Goal: Task Accomplishment & Management: Manage account settings

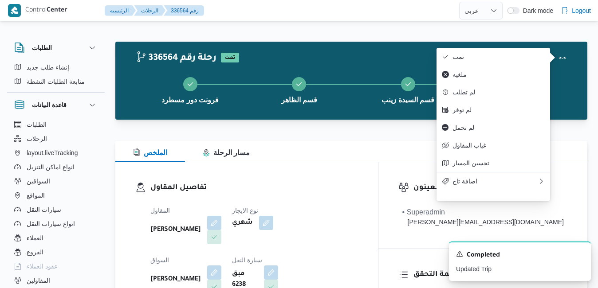
select select "ar"
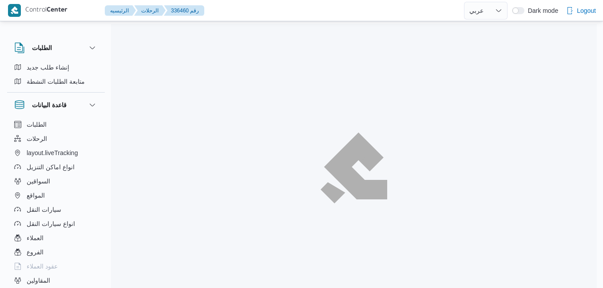
select select "ar"
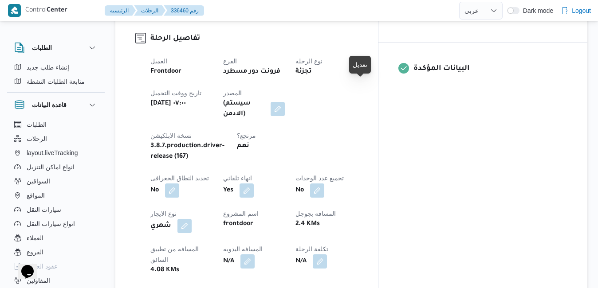
scroll to position [337, 0]
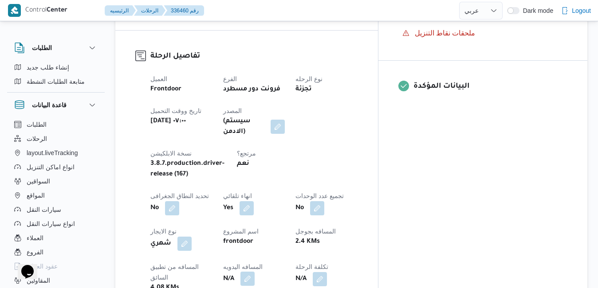
click at [255, 272] on button "button" at bounding box center [247, 279] width 14 height 14
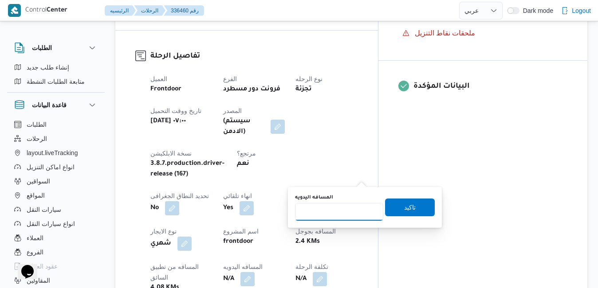
click at [344, 212] on input "المسافه اليدويه" at bounding box center [339, 212] width 88 height 18
type input "120"
click at [409, 207] on span "تاكيد" at bounding box center [410, 207] width 50 height 18
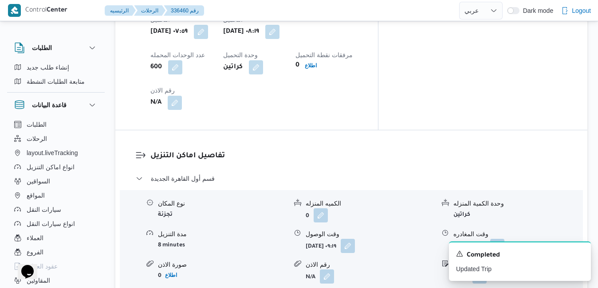
scroll to position [781, 0]
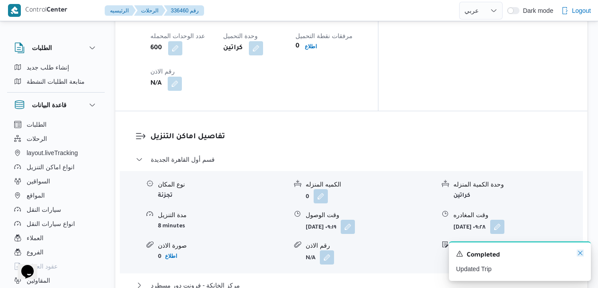
click at [580, 253] on icon "Dismiss toast" at bounding box center [580, 253] width 7 height 7
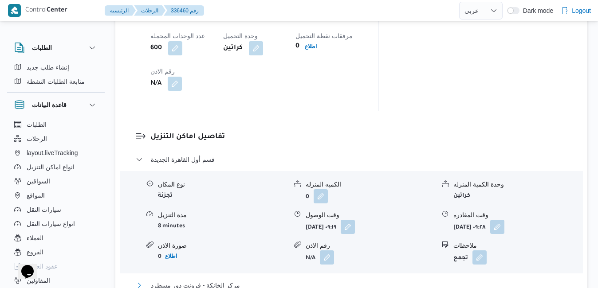
click at [379, 280] on button "مركز الخانكة - فرونت دور مسطرد" at bounding box center [352, 285] width 432 height 11
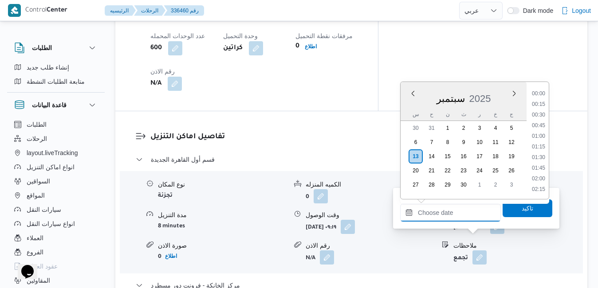
click at [424, 213] on input "وقت المغادره" at bounding box center [450, 213] width 101 height 18
click at [544, 109] on li "18:00" at bounding box center [538, 110] width 20 height 9
type input "١٣/٠٩/٢٠٢٥ ١٨:٠٠"
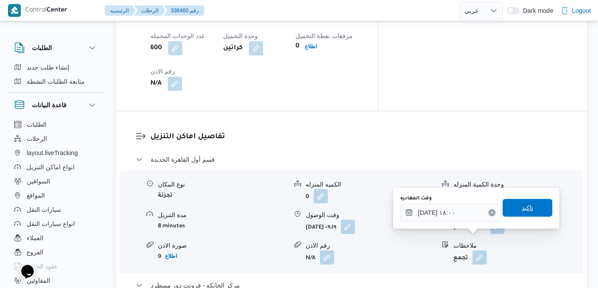
click at [510, 209] on span "تاكيد" at bounding box center [528, 208] width 50 height 18
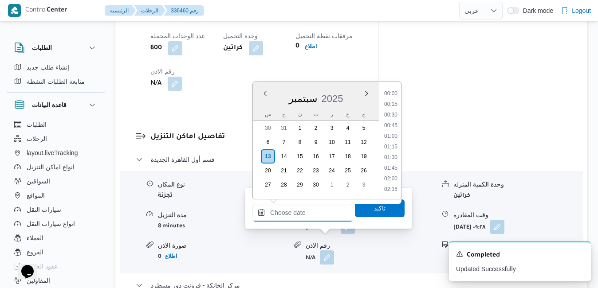
click at [314, 213] on input "وقت الوصول" at bounding box center [302, 213] width 101 height 18
click at [263, 104] on div "سبتمبر 2025" at bounding box center [316, 97] width 126 height 23
click at [391, 96] on li "17:45" at bounding box center [391, 99] width 20 height 9
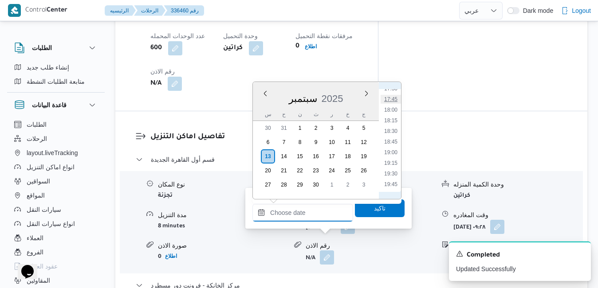
type input "١٣/٠٩/٢٠٢٥ ١٧:٤٥"
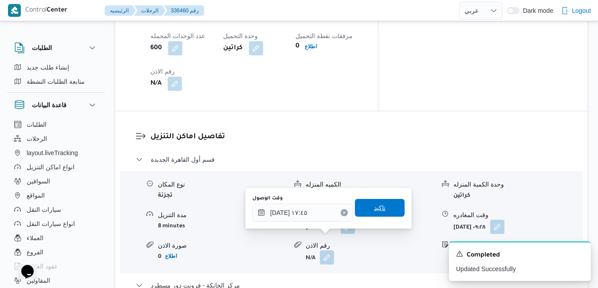
click at [364, 207] on span "تاكيد" at bounding box center [380, 208] width 50 height 18
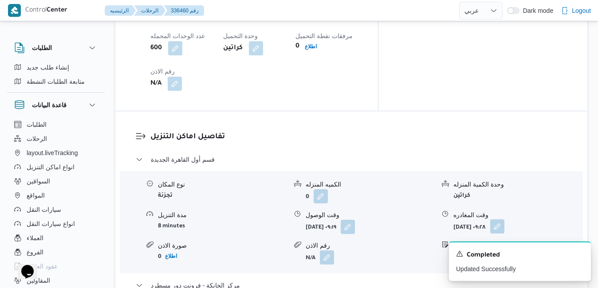
click at [504, 220] on button "button" at bounding box center [497, 227] width 14 height 14
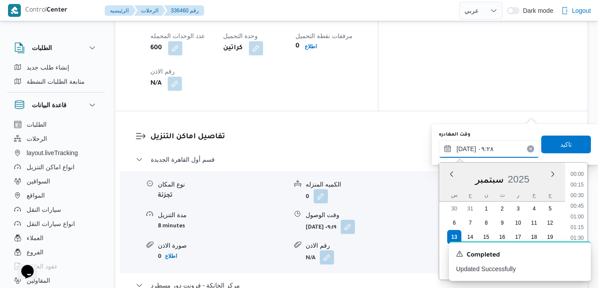
click at [492, 148] on input "١٣/٠٩/٢٠٢٥ ٠٩:٢٨" at bounding box center [489, 149] width 101 height 18
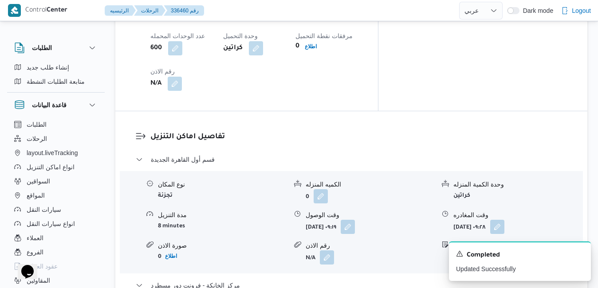
click at [589, 238] on div "A new notification appears Completed Updated Successfully" at bounding box center [509, 262] width 177 height 54
click at [581, 254] on icon "Dismiss toast" at bounding box center [580, 253] width 7 height 7
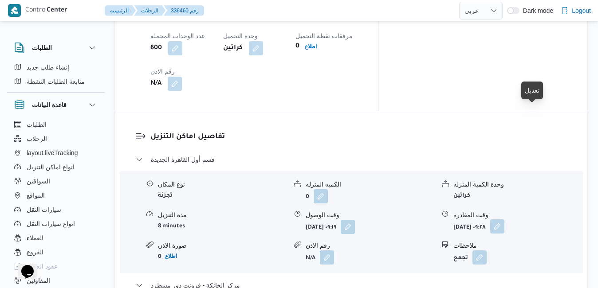
click at [504, 220] on button "button" at bounding box center [497, 227] width 14 height 14
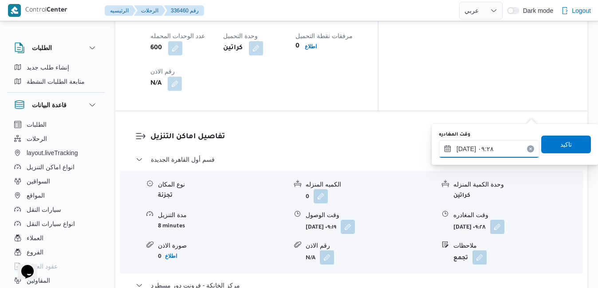
click at [505, 146] on input "١٣/٠٩/٢٠٢٥ ٠٩:٢٨" at bounding box center [489, 149] width 101 height 18
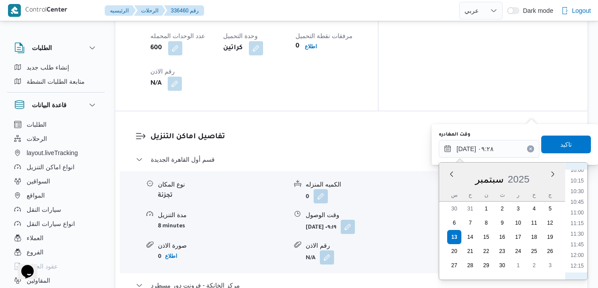
scroll to position [640, 0]
click at [582, 256] on li "17:00" at bounding box center [577, 258] width 20 height 9
type input "١٣/٠٩/٢٠٢٥ ١٧:٠٠"
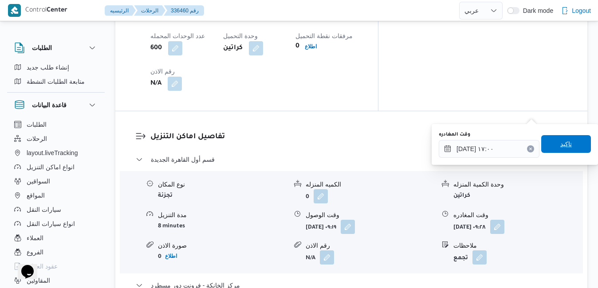
click at [575, 143] on span "تاكيد" at bounding box center [566, 144] width 50 height 18
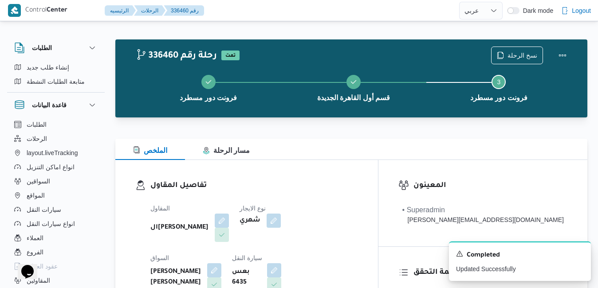
scroll to position [0, 0]
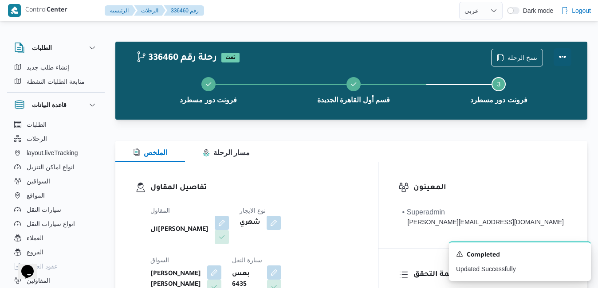
click at [568, 51] on button "Actions" at bounding box center [563, 57] width 18 height 18
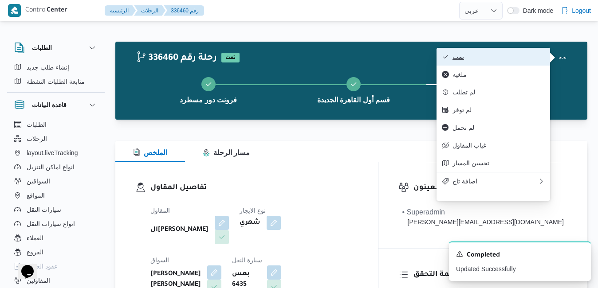
click at [505, 56] on span "تمت" at bounding box center [499, 56] width 92 height 7
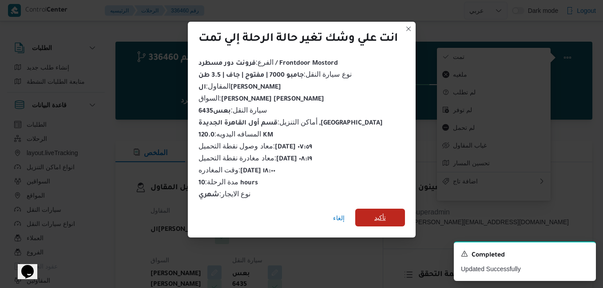
click at [386, 219] on span "تأكيد" at bounding box center [380, 218] width 12 height 11
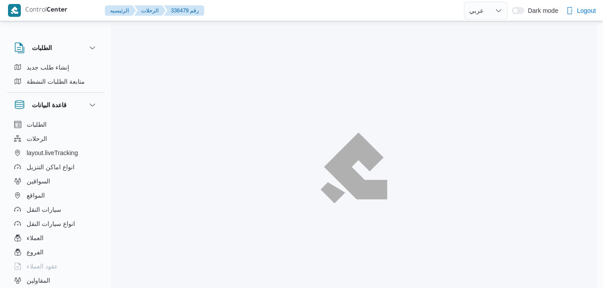
select select "ar"
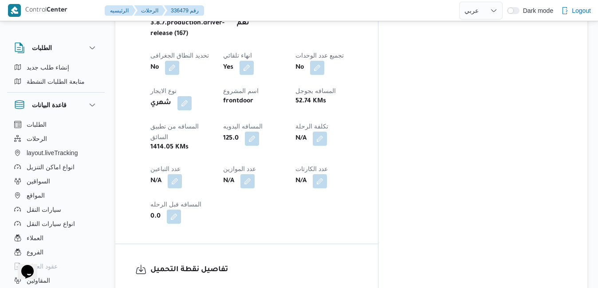
scroll to position [479, 0]
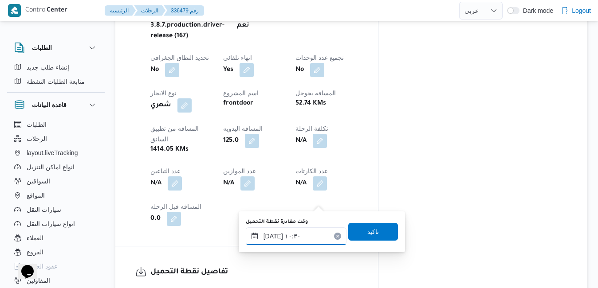
click at [294, 236] on input "[DATE] ١٠:٣٠" at bounding box center [296, 237] width 101 height 18
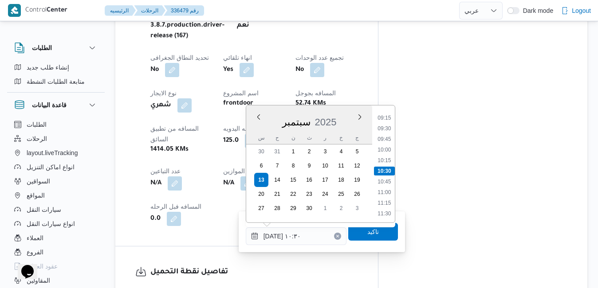
scroll to position [303, 0]
click at [388, 134] on li "07:30" at bounding box center [384, 133] width 20 height 9
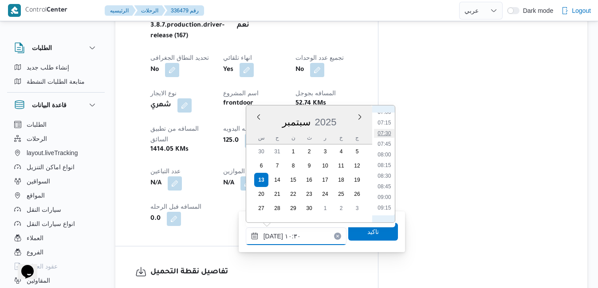
type input "١٣/٠٩/٢٠٢٥ ٠٧:٣٠"
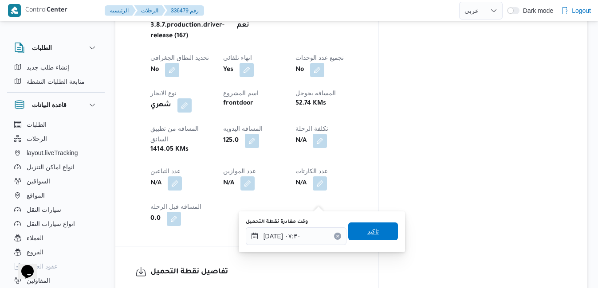
click at [367, 235] on span "تاكيد" at bounding box center [373, 231] width 12 height 11
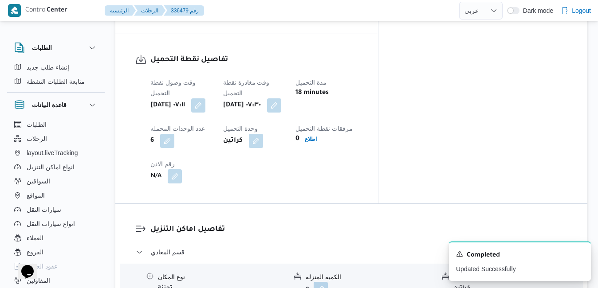
scroll to position [692, 0]
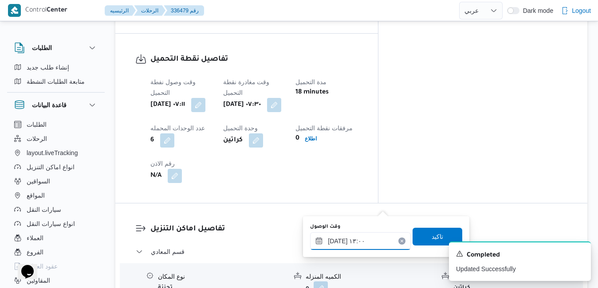
click at [347, 245] on input "١٣/٠٩/٢٠٢٥ ١٣:٠٠" at bounding box center [360, 241] width 101 height 18
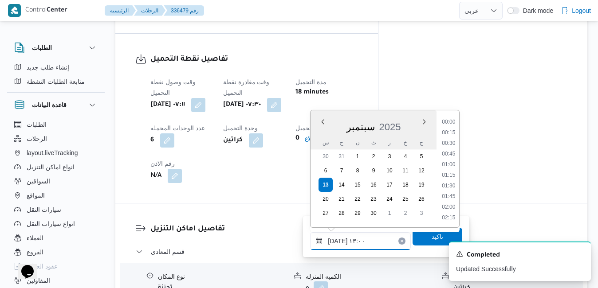
scroll to position [500, 0]
click at [582, 256] on icon "Dismiss toast" at bounding box center [580, 253] width 7 height 7
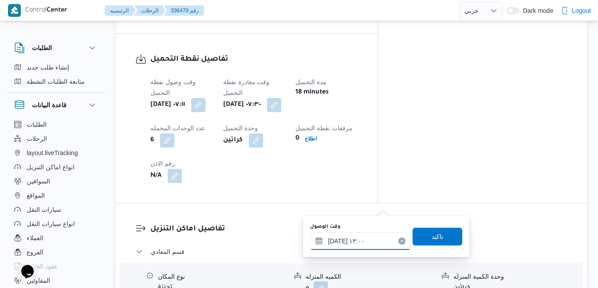
click at [373, 238] on input "١٣/٠٩/٢٠٢٥ ١٣:٠٠" at bounding box center [360, 241] width 101 height 18
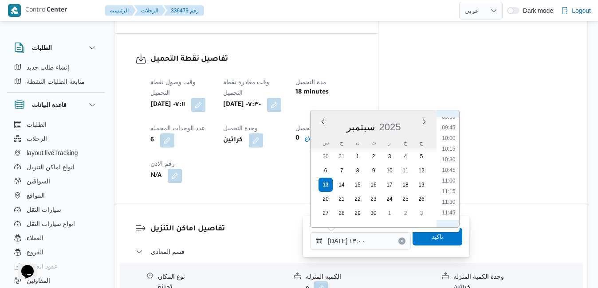
scroll to position [319, 0]
click at [449, 167] on li "08:30" at bounding box center [449, 164] width 20 height 9
type input "١٣/٠٩/٢٠٢٥ ٠٨:٣٠"
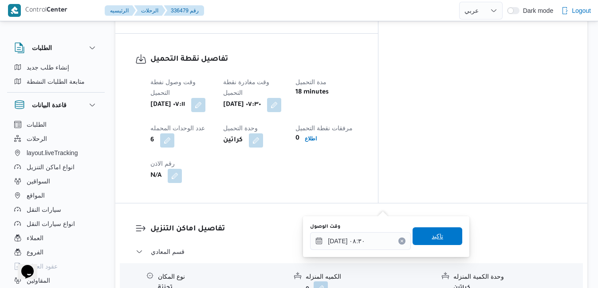
click at [421, 242] on span "تاكيد" at bounding box center [438, 237] width 50 height 18
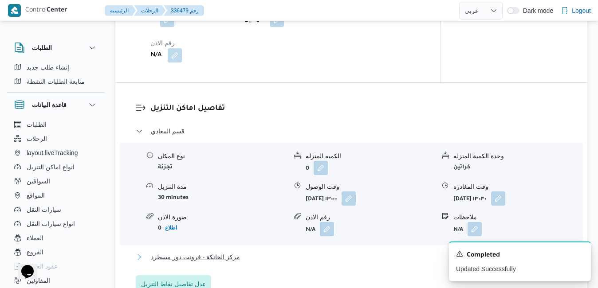
click at [386, 263] on button "مركز الخانكة - فرونت دور مسطرد" at bounding box center [352, 257] width 432 height 11
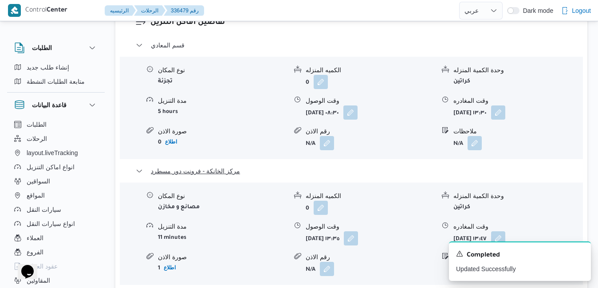
scroll to position [923, 0]
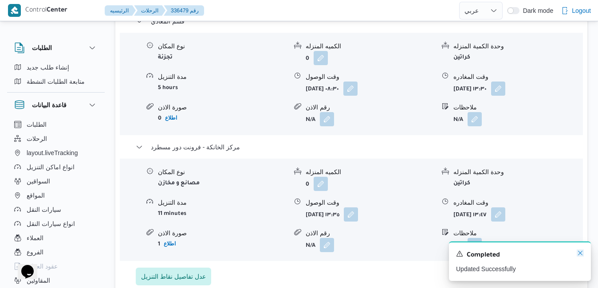
click at [581, 254] on icon "Dismiss toast" at bounding box center [580, 253] width 7 height 7
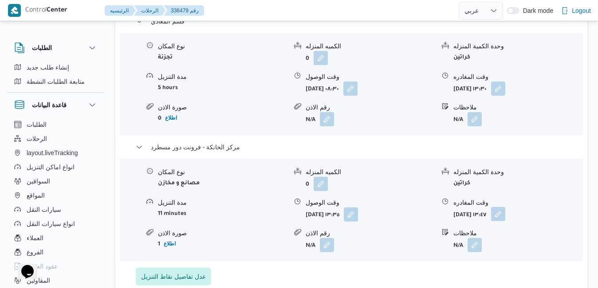
click at [505, 207] on button "button" at bounding box center [498, 214] width 14 height 14
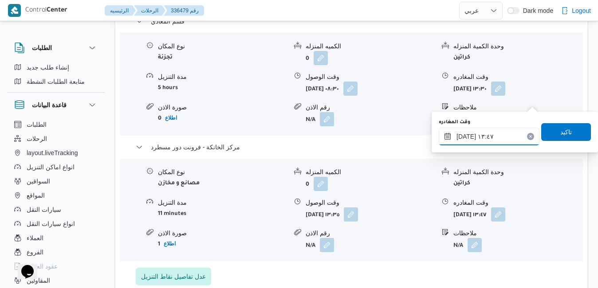
click at [497, 139] on input "١٣/٠٩/٢٠٢٥ ١٣:٤٧" at bounding box center [489, 137] width 101 height 18
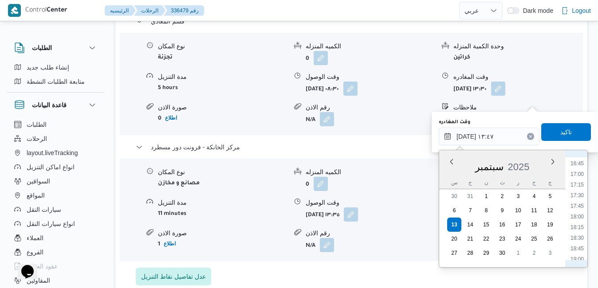
scroll to position [802, 0]
click at [578, 211] on li "20:00" at bounding box center [577, 212] width 20 height 9
type input "١٣/٠٩/٢٠٢٥ ٢٠:٠٠"
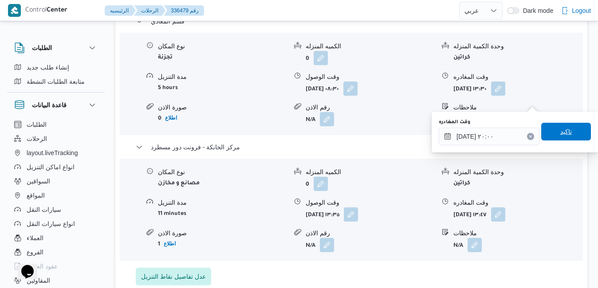
click at [566, 129] on span "تاكيد" at bounding box center [566, 132] width 50 height 18
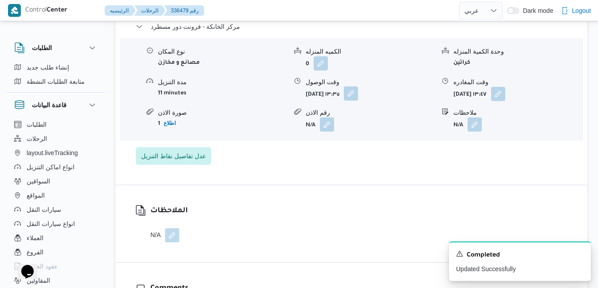
click at [358, 101] on button "button" at bounding box center [351, 94] width 14 height 14
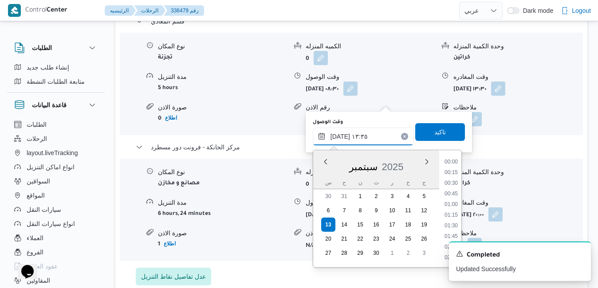
click at [371, 138] on input "١٣/٠٩/٢٠٢٥ ١٣:٣٥" at bounding box center [363, 137] width 101 height 18
click at [454, 221] on li "19:45" at bounding box center [451, 221] width 20 height 9
type input "١٣/٠٩/٢٠٢٥ ١٩:٤٥"
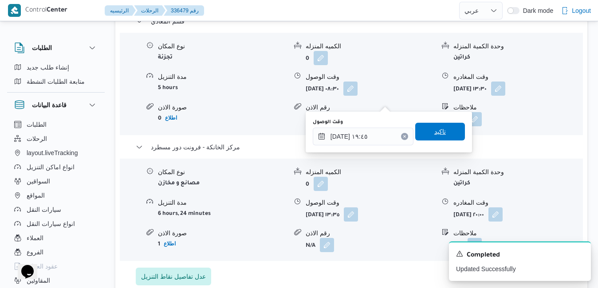
click at [438, 135] on span "تاكيد" at bounding box center [440, 131] width 12 height 11
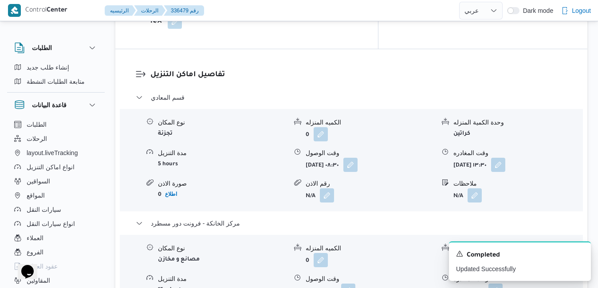
scroll to position [834, 0]
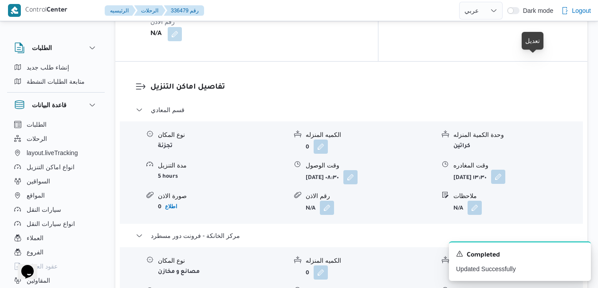
click at [505, 170] on button "button" at bounding box center [498, 177] width 14 height 14
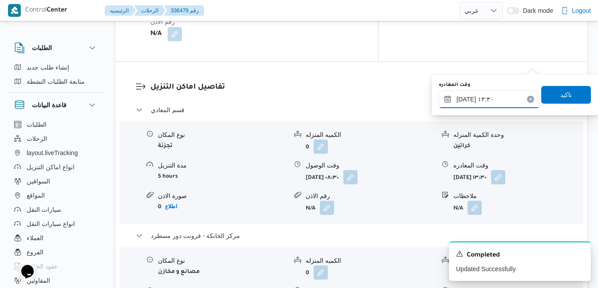
click at [492, 98] on input "١٣/٠٩/٢٠٢٥ ١٣:٣٠" at bounding box center [489, 100] width 101 height 18
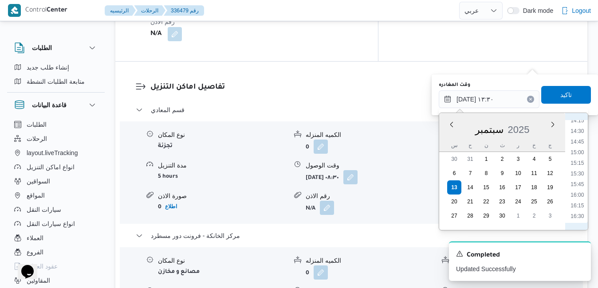
scroll to position [701, 0]
click at [579, 221] on li "18:45" at bounding box center [577, 222] width 20 height 9
type input "١٣/٠٩/٢٠٢٥ ١٨:٤٥"
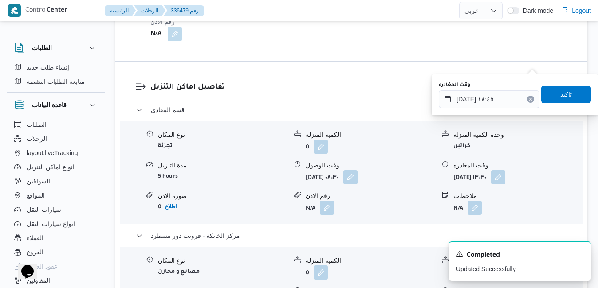
click at [575, 102] on span "تاكيد" at bounding box center [566, 95] width 50 height 18
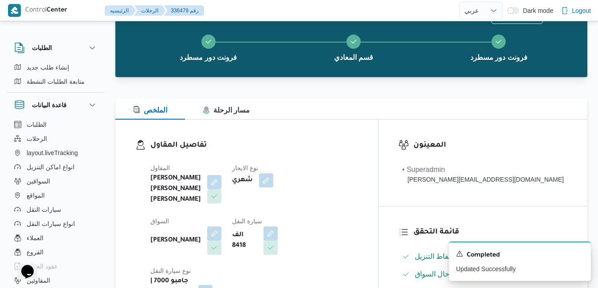
scroll to position [0, 0]
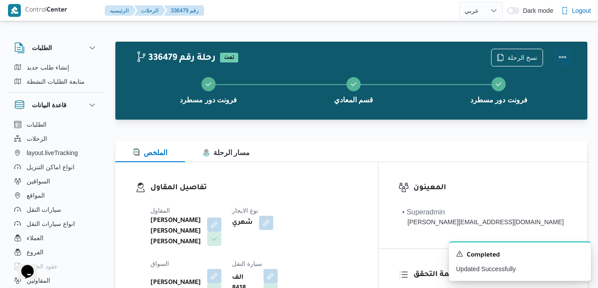
click at [563, 61] on button "Actions" at bounding box center [563, 57] width 18 height 18
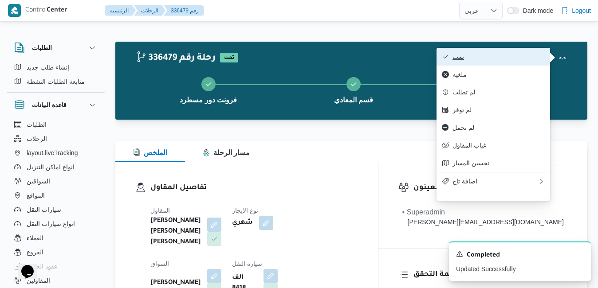
click at [531, 59] on span "تمت" at bounding box center [499, 56] width 92 height 7
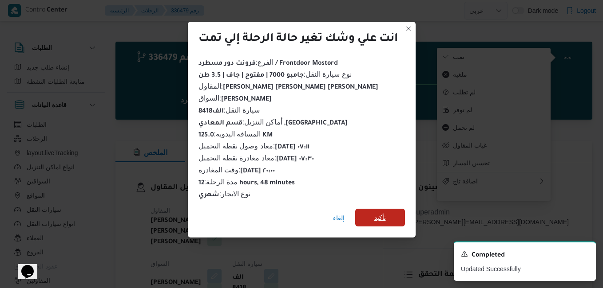
click at [390, 209] on span "تأكيد" at bounding box center [380, 218] width 50 height 18
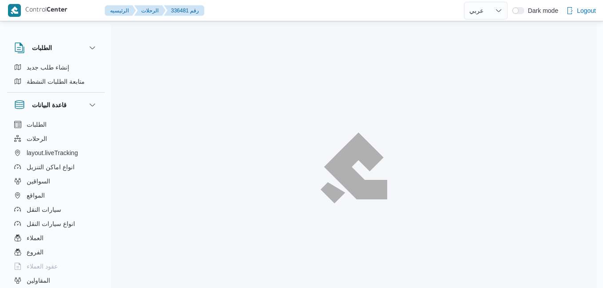
select select "ar"
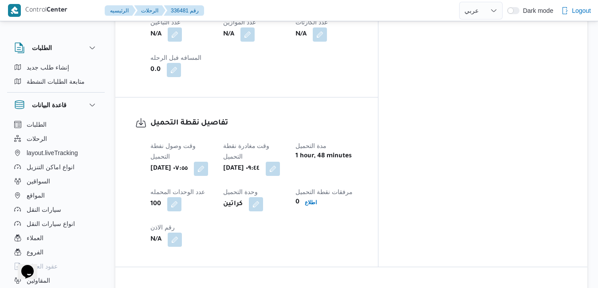
scroll to position [603, 0]
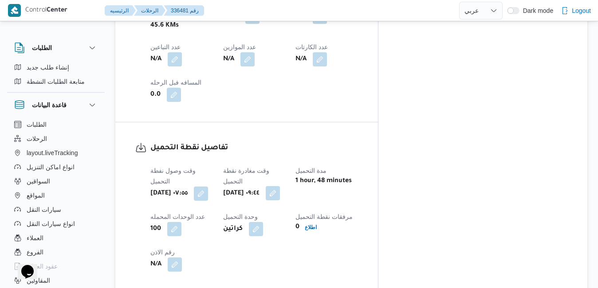
click at [280, 186] on button "button" at bounding box center [273, 193] width 14 height 14
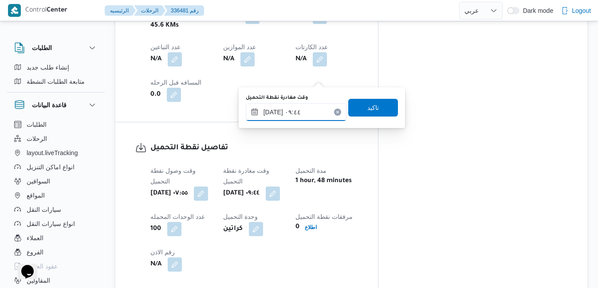
click at [303, 117] on input "١٣/٠٩/٢٠٢٥ ٠٩:٤٤" at bounding box center [296, 112] width 101 height 18
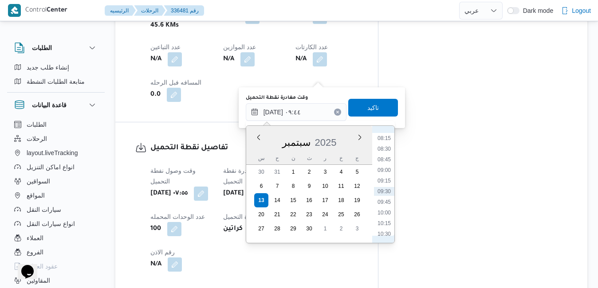
scroll to position [260, 0]
click at [385, 217] on li "08:00" at bounding box center [384, 217] width 20 height 9
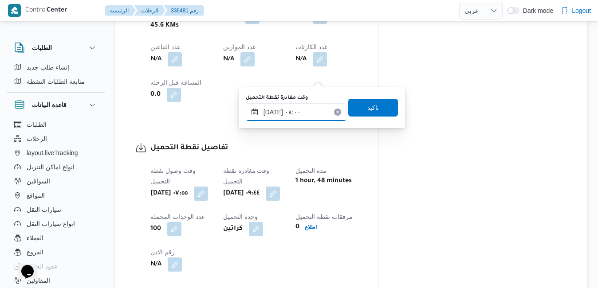
click at [319, 106] on input "١٣/٠٩/٢٠٢٥ ٠٨:٠٠" at bounding box center [296, 112] width 101 height 18
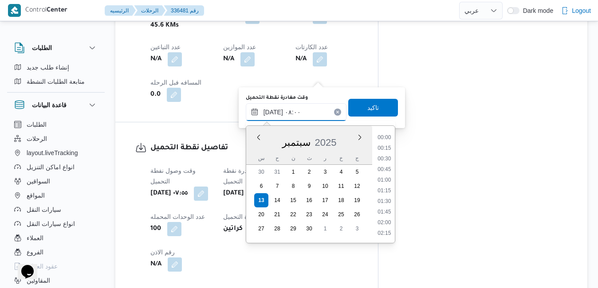
scroll to position [287, 0]
click at [385, 211] on li "08:30" at bounding box center [384, 213] width 20 height 9
type input "١٣/٠٩/٢٠٢٥ ٠٨:٣٠"
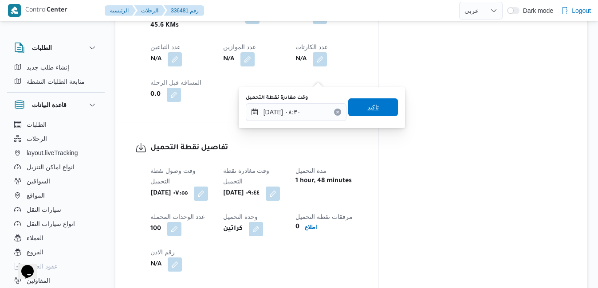
click at [376, 112] on span "تاكيد" at bounding box center [373, 107] width 50 height 18
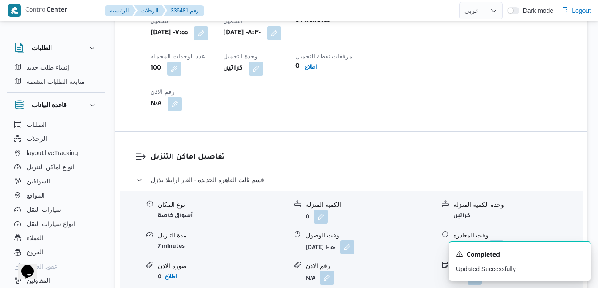
scroll to position [763, 0]
click at [355, 241] on button "button" at bounding box center [347, 248] width 14 height 14
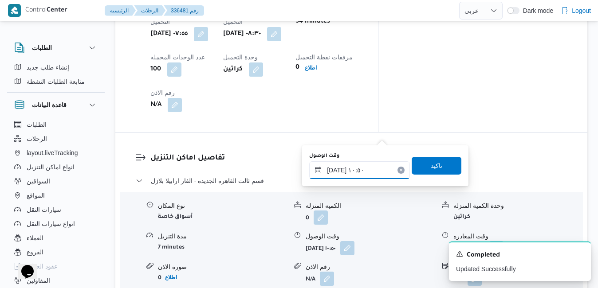
click at [358, 169] on input "١٣/٠٩/٢٠٢٥ ١٠:٥٠" at bounding box center [359, 171] width 101 height 18
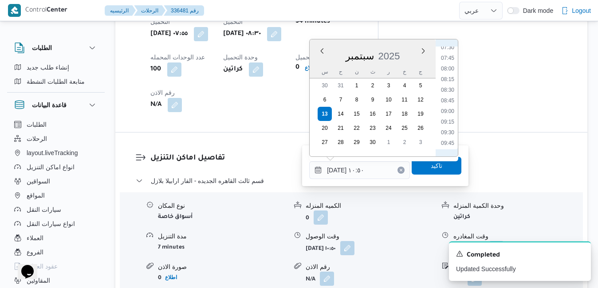
scroll to position [314, 0]
click at [450, 130] on li "09:15" at bounding box center [447, 131] width 20 height 9
type input "١٣/٠٩/٢٠٢٥ ٠٩:١٥"
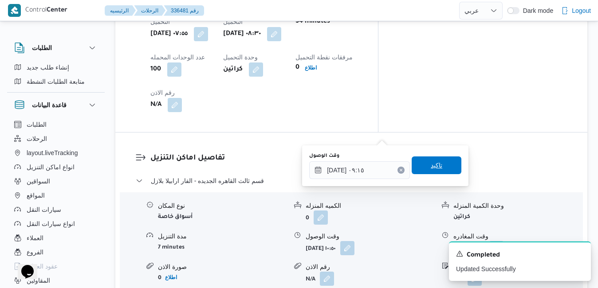
click at [431, 169] on span "تاكيد" at bounding box center [437, 165] width 12 height 11
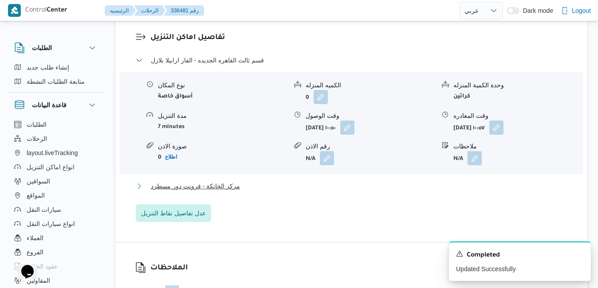
click at [403, 192] on button "مركز الخانكة - فرونت دور مسطرد" at bounding box center [352, 186] width 432 height 11
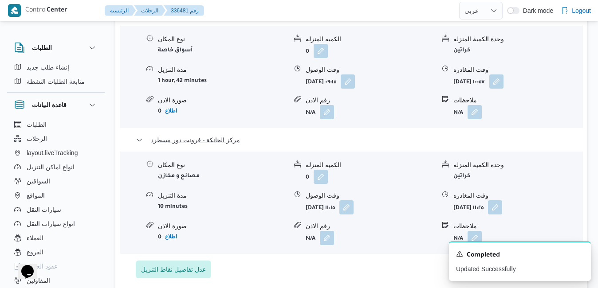
scroll to position [941, 0]
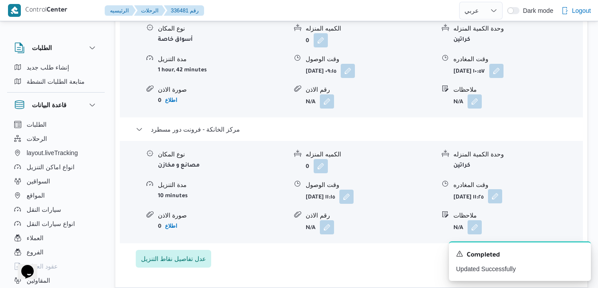
click at [502, 189] on button "button" at bounding box center [495, 196] width 14 height 14
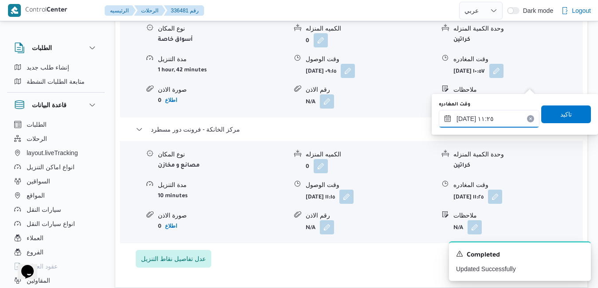
click at [503, 124] on input "١٣/٠٩/٢٠٢٥ ١١:٢٥" at bounding box center [489, 119] width 101 height 18
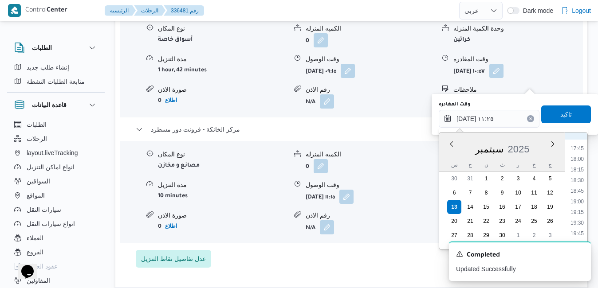
scroll to position [785, 0]
click at [578, 191] on li "19:30" at bounding box center [577, 189] width 20 height 9
type input "١٣/٠٩/٢٠٢٥ ١٩:٣٠"
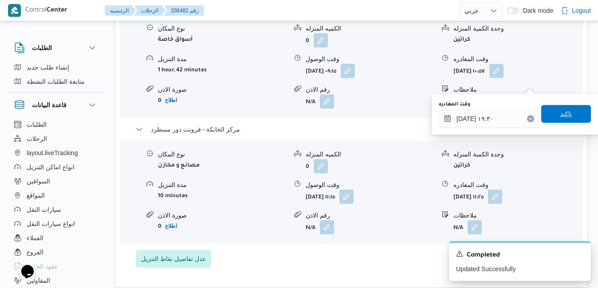
click at [557, 119] on span "تاكيد" at bounding box center [566, 114] width 50 height 18
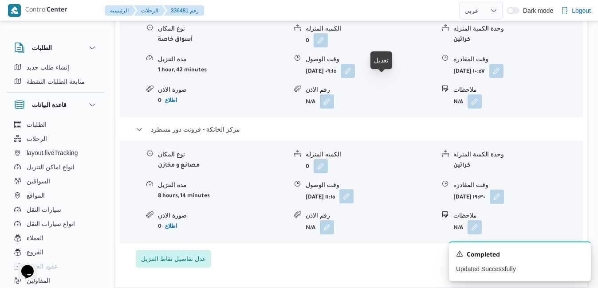
click at [354, 189] on button "button" at bounding box center [346, 196] width 14 height 14
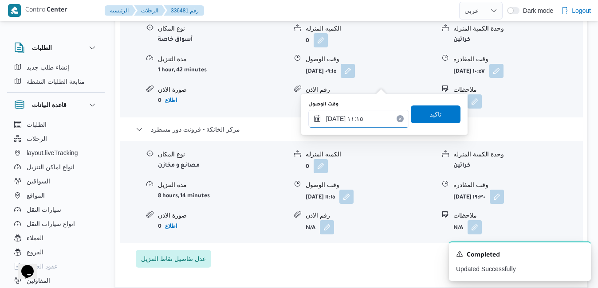
click at [376, 119] on input "١٣/٠٩/٢٠٢٥ ١١:١٥" at bounding box center [358, 119] width 101 height 18
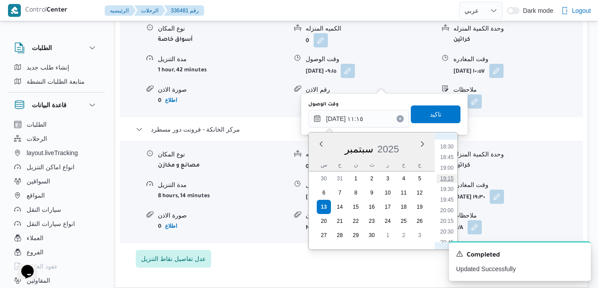
click at [447, 179] on li "19:15" at bounding box center [447, 178] width 20 height 9
type input "١٣/٠٩/٢٠٢٥ ١٩:١٥"
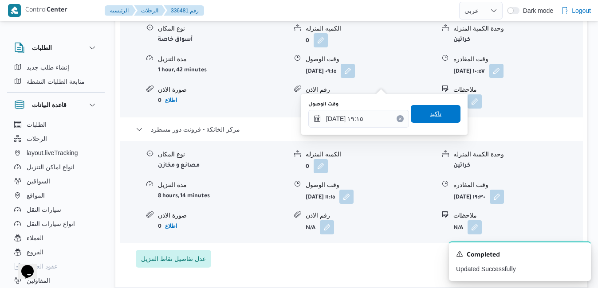
click at [438, 121] on span "تاكيد" at bounding box center [436, 114] width 50 height 18
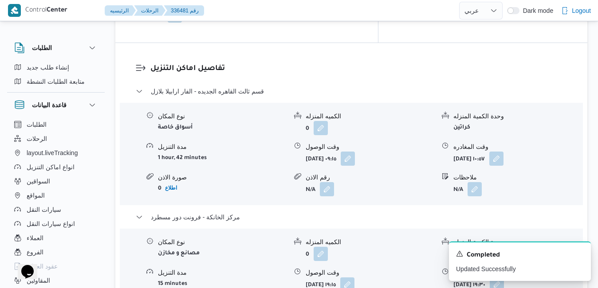
scroll to position [852, 0]
click at [504, 152] on button "button" at bounding box center [496, 159] width 14 height 14
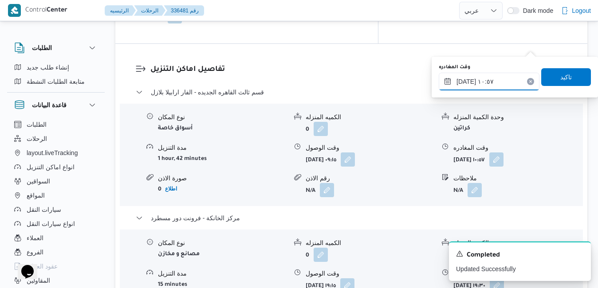
click at [508, 78] on input "١٣/٠٩/٢٠٢٥ ١٠:٥٧" at bounding box center [489, 82] width 101 height 18
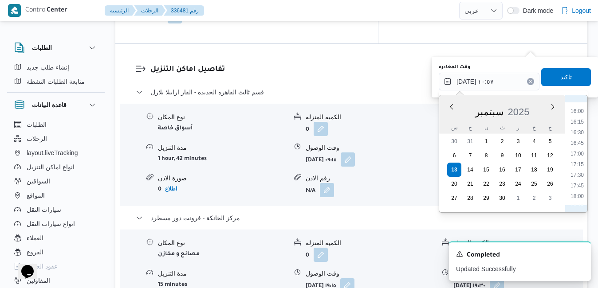
scroll to position [704, 0]
click at [578, 192] on li "18:30" at bounding box center [577, 190] width 20 height 9
type input "١٣/٠٩/٢٠٢٥ ١٨:٣٠"
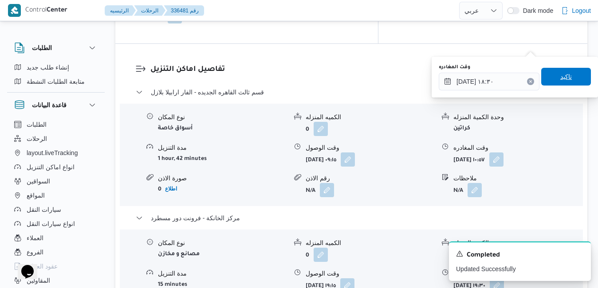
click at [566, 80] on span "تاكيد" at bounding box center [566, 77] width 50 height 18
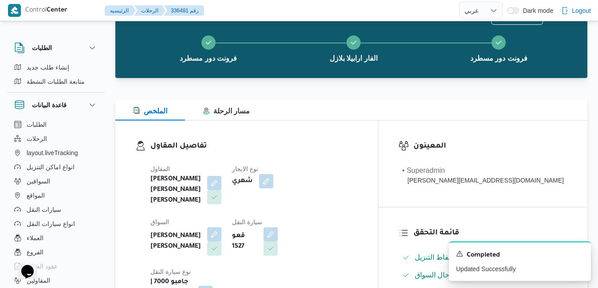
scroll to position [0, 0]
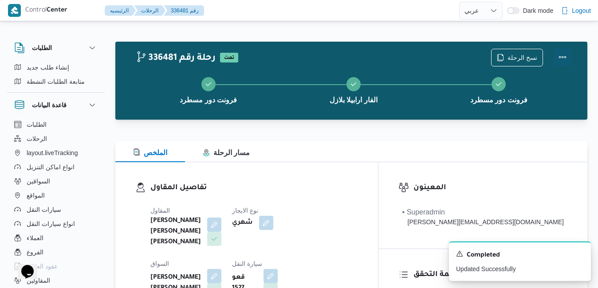
click at [566, 59] on button "Actions" at bounding box center [563, 57] width 18 height 18
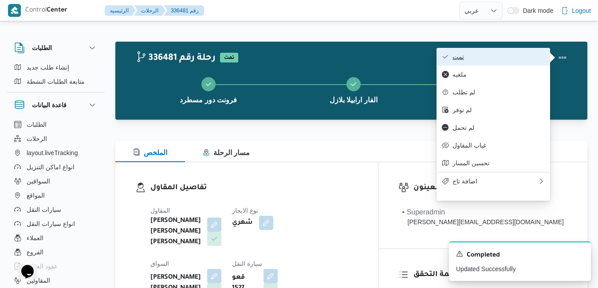
click at [524, 59] on span "تمت" at bounding box center [499, 56] width 92 height 7
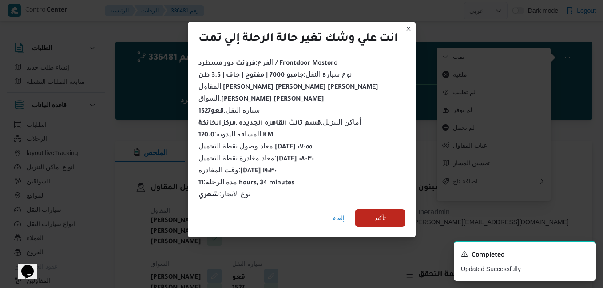
click at [388, 214] on span "تأكيد" at bounding box center [380, 218] width 50 height 18
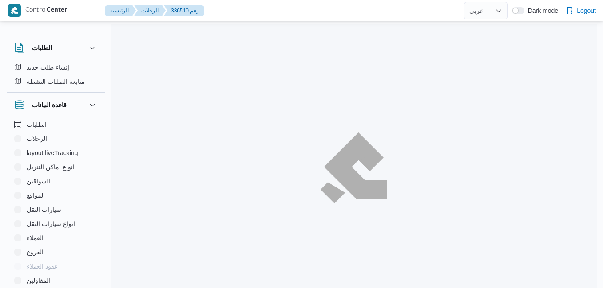
select select "ar"
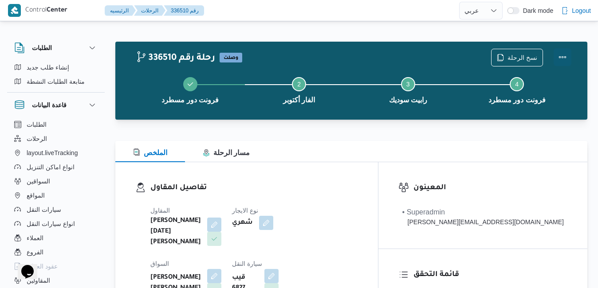
click at [558, 55] on button "Actions" at bounding box center [563, 57] width 18 height 18
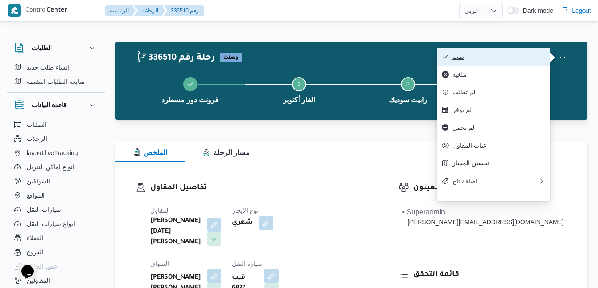
click at [519, 57] on span "تمت" at bounding box center [499, 56] width 92 height 7
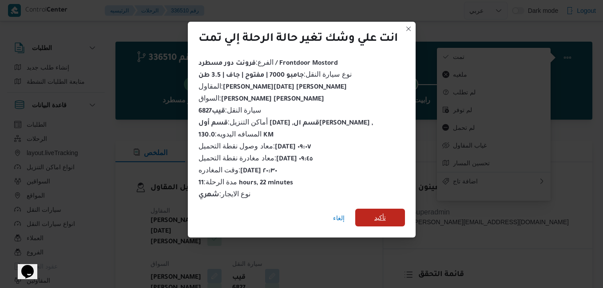
click at [390, 211] on span "تأكيد" at bounding box center [380, 218] width 50 height 18
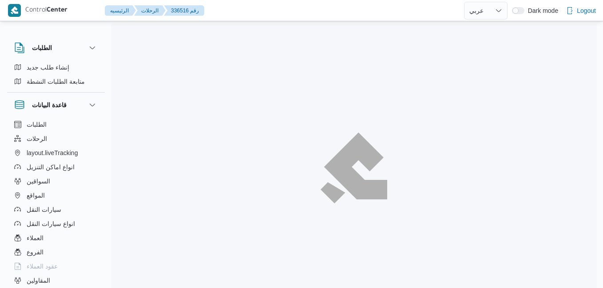
select select "ar"
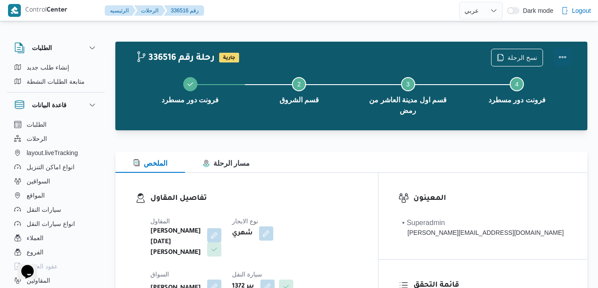
click at [561, 59] on button "Actions" at bounding box center [563, 57] width 18 height 18
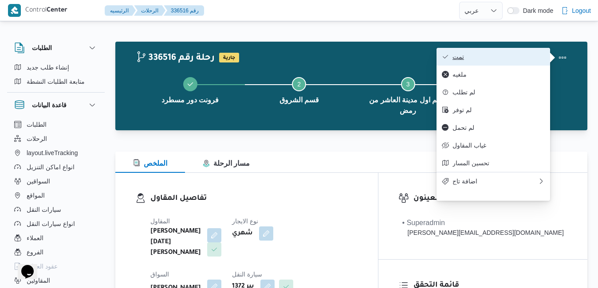
click at [524, 62] on button "تمت" at bounding box center [494, 57] width 114 height 18
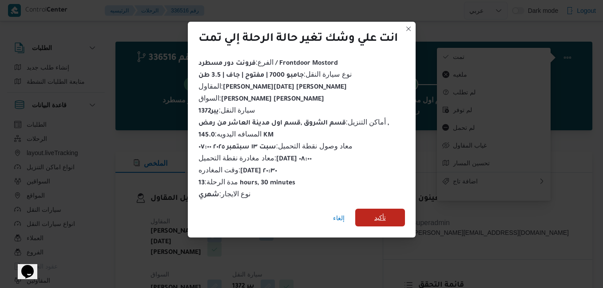
click at [385, 213] on span "تأكيد" at bounding box center [380, 218] width 12 height 11
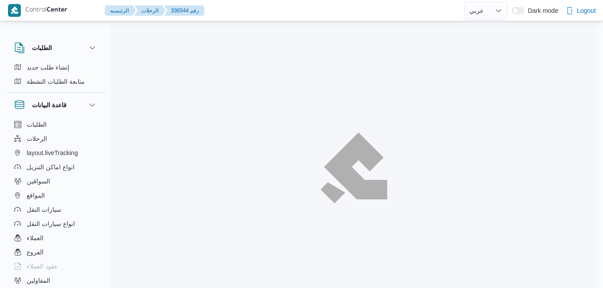
select select "ar"
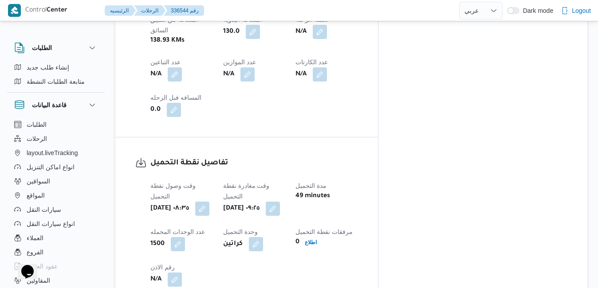
scroll to position [586, 0]
click at [280, 201] on button "button" at bounding box center [273, 208] width 14 height 14
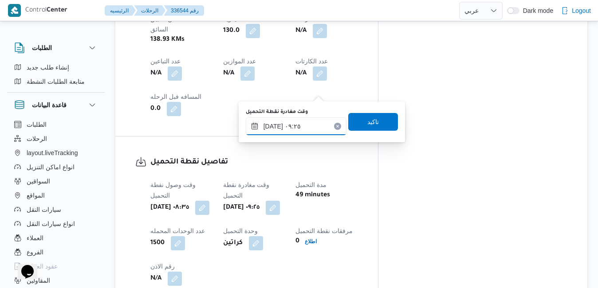
click at [295, 122] on input "[DATE] ٠٩:٢٥" at bounding box center [296, 127] width 101 height 18
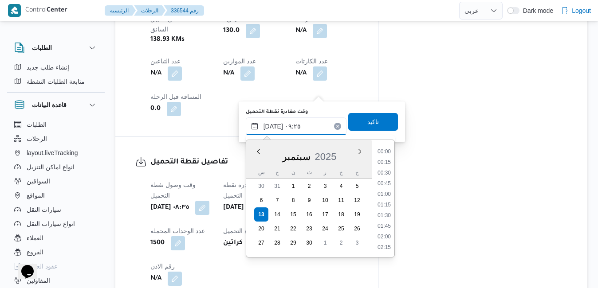
scroll to position [340, 0]
click at [385, 186] on li "08:45" at bounding box center [384, 184] width 20 height 9
type input "[DATE] ٠٨:٤٥"
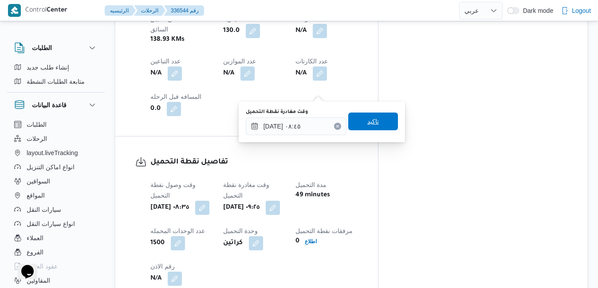
click at [378, 126] on span "تاكيد" at bounding box center [373, 122] width 50 height 18
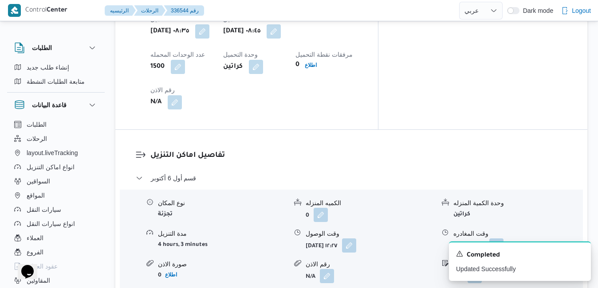
scroll to position [763, 0]
click at [356, 237] on button "button" at bounding box center [349, 244] width 14 height 14
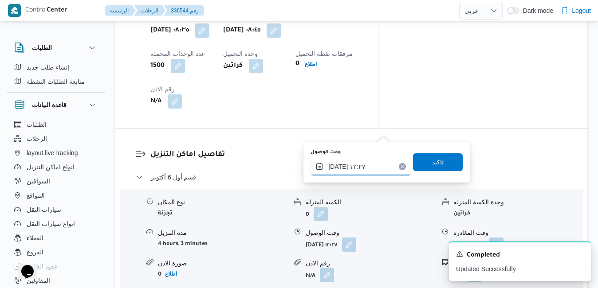
click at [357, 173] on input "[DATE] ١٢:٢٧" at bounding box center [361, 167] width 101 height 18
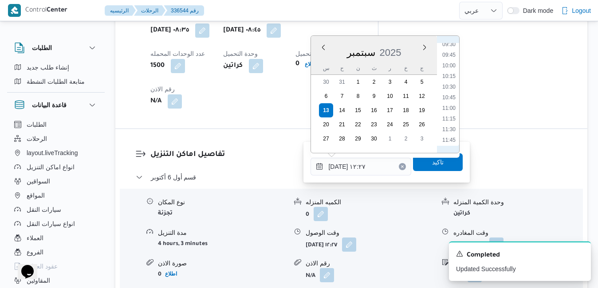
scroll to position [378, 0]
click at [450, 83] on li "09:45" at bounding box center [449, 85] width 20 height 9
type input "[DATE] ٠٩:٤٥"
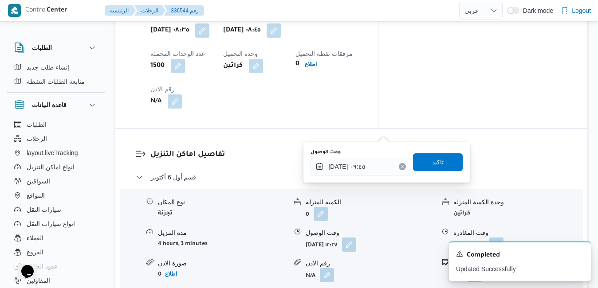
drag, startPoint x: 432, startPoint y: 167, endPoint x: 449, endPoint y: 169, distance: 16.5
click at [449, 169] on span "تاكيد" at bounding box center [438, 163] width 50 height 18
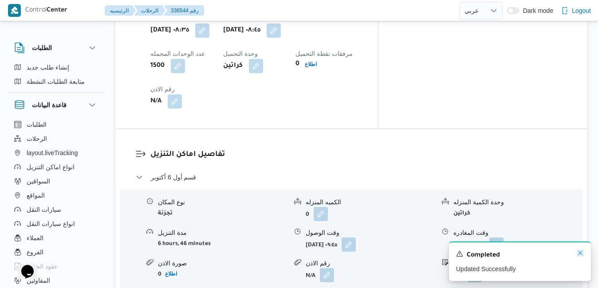
click at [579, 254] on icon "Dismiss toast" at bounding box center [580, 253] width 7 height 7
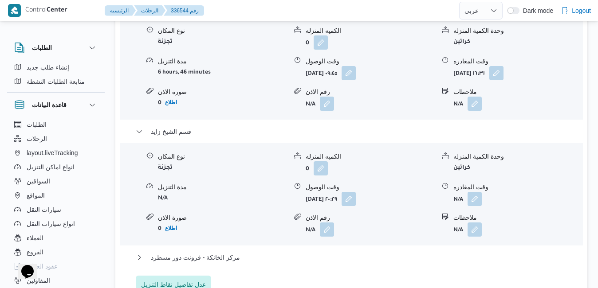
scroll to position [941, 0]
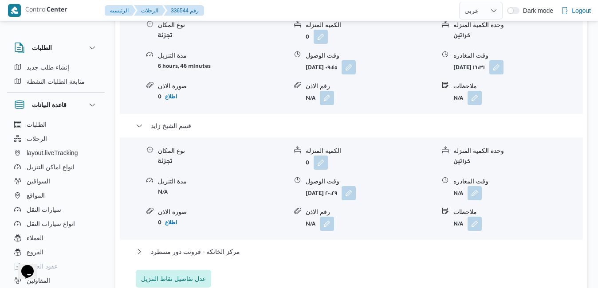
click at [396, 132] on div "قسم أول [DATE] نوع المكان تجزئة الكميه المنزله 0 وحدة الكمية المنزله كراتين مدة…" at bounding box center [352, 141] width 432 height 293
click at [410, 247] on button "مركز الخانكة - فرونت دور مسطرد" at bounding box center [352, 252] width 432 height 11
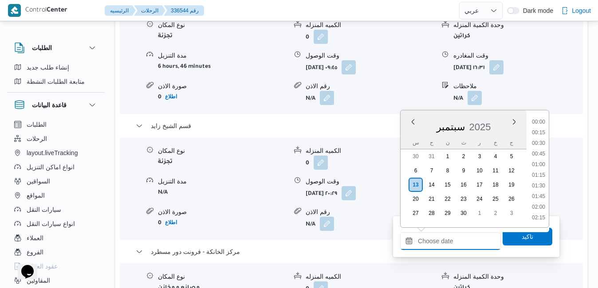
click at [441, 241] on input "وقت المغادره" at bounding box center [450, 241] width 101 height 18
click at [541, 143] on li "20:30" at bounding box center [538, 144] width 20 height 9
type input "[DATE] ٢٠:٣٠"
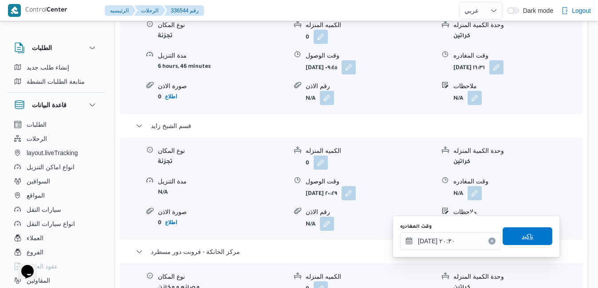
click at [513, 237] on span "تاكيد" at bounding box center [528, 237] width 50 height 18
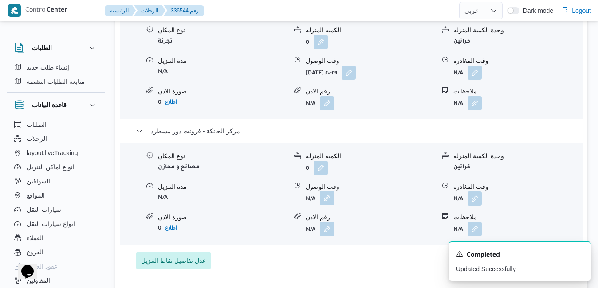
click at [328, 205] on button "button" at bounding box center [327, 198] width 14 height 14
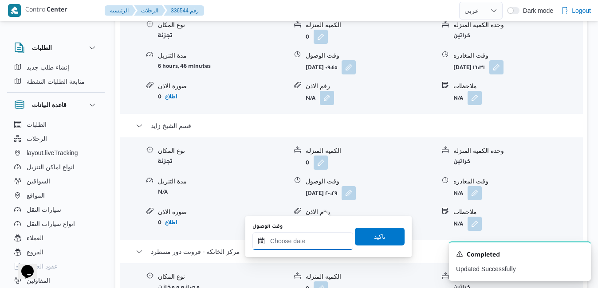
drag, startPoint x: 318, startPoint y: 245, endPoint x: 321, endPoint y: 238, distance: 7.7
click at [318, 245] on input "وقت الوصول" at bounding box center [302, 241] width 101 height 18
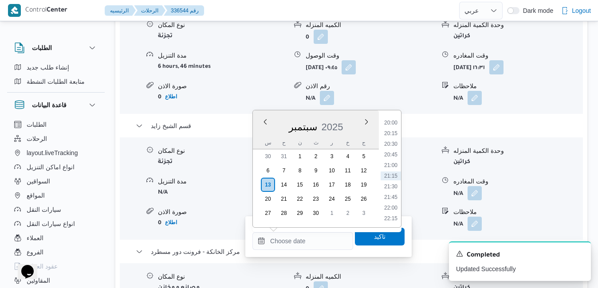
click at [267, 138] on div "س" at bounding box center [268, 143] width 14 height 12
click at [393, 134] on li "20:15" at bounding box center [391, 133] width 20 height 9
type input "[DATE] ٢٠:١٥"
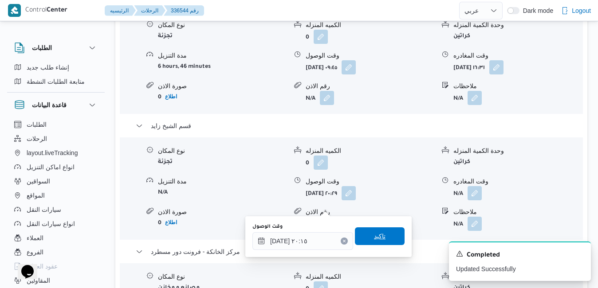
click at [374, 233] on span "تاكيد" at bounding box center [380, 236] width 12 height 11
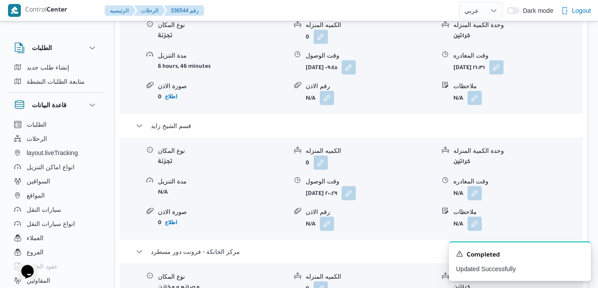
scroll to position [923, 0]
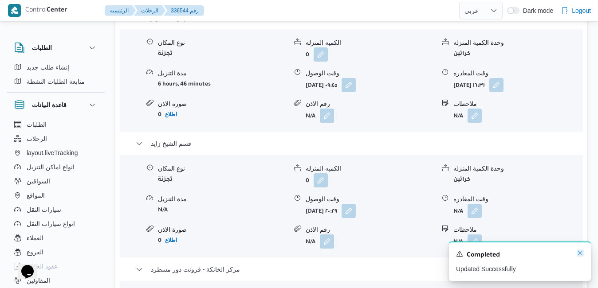
click at [580, 255] on icon "Dismiss toast" at bounding box center [580, 253] width 7 height 7
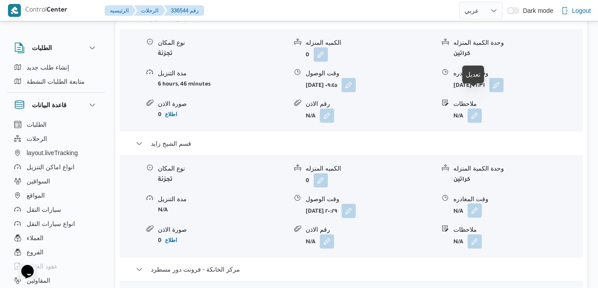
click at [475, 204] on button "button" at bounding box center [475, 211] width 14 height 14
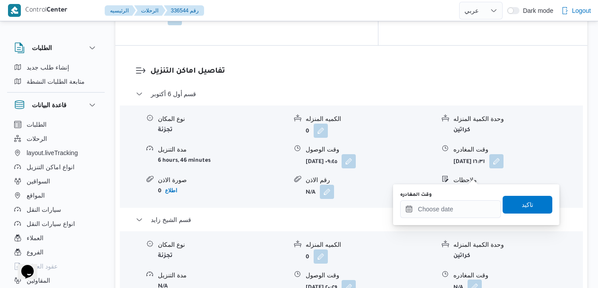
scroll to position [834, 0]
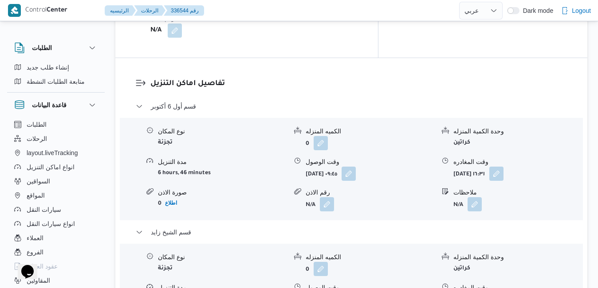
click at [421, 262] on form "0" at bounding box center [370, 269] width 129 height 14
click at [504, 166] on button "button" at bounding box center [496, 173] width 14 height 14
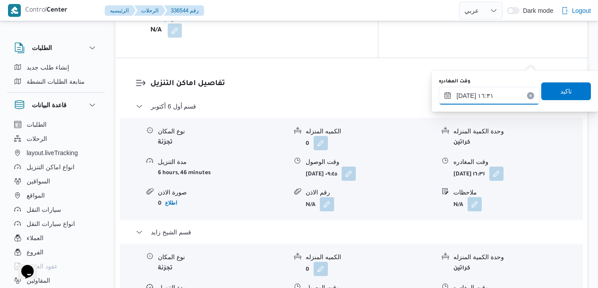
click at [486, 97] on input "[DATE] ١٦:٣١" at bounding box center [489, 96] width 101 height 18
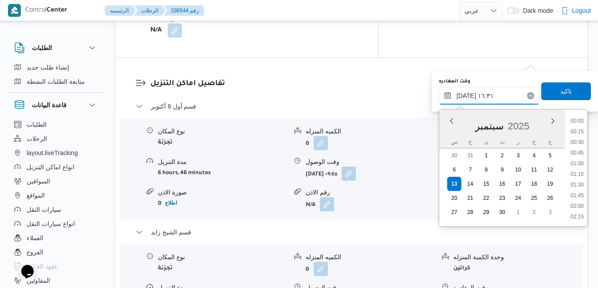
scroll to position [649, 0]
click at [586, 149] on ul "00:00 00:15 00:30 00:45 01:00 01:15 01:30 01:45 02:00 02:15 02:30 02:45 03:00 0…" at bounding box center [577, 168] width 20 height 103
click at [579, 161] on li "14:00" at bounding box center [577, 158] width 20 height 9
type input "[DATE] ١٤:٠٠"
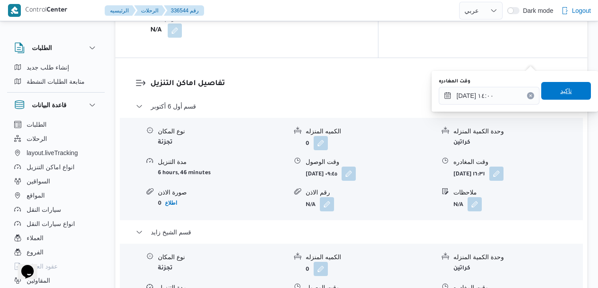
click at [560, 91] on span "تاكيد" at bounding box center [566, 91] width 12 height 11
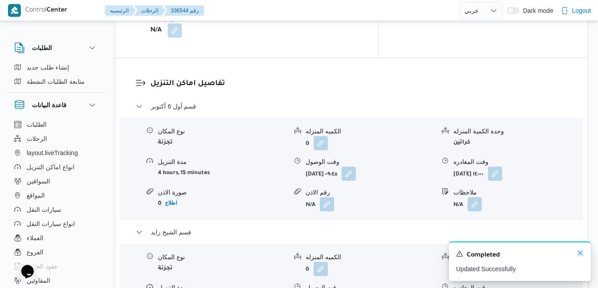
click at [577, 254] on icon "Dismiss toast" at bounding box center [580, 253] width 7 height 7
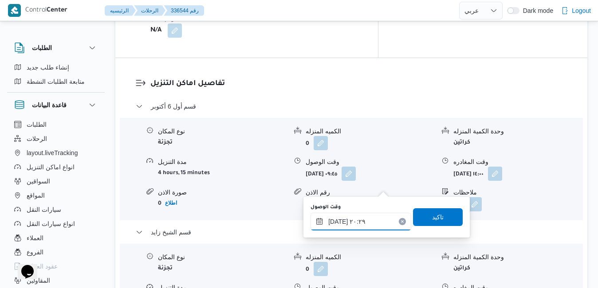
click at [352, 223] on input "[DATE] ٢٠:٢٩" at bounding box center [361, 222] width 101 height 18
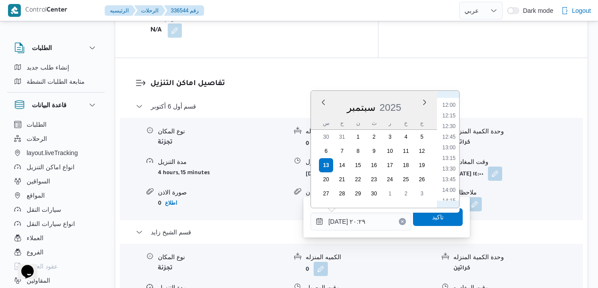
scroll to position [599, 0]
click at [449, 124] on li "14:30" at bounding box center [449, 121] width 20 height 9
type input "[DATE] ١٤:٣٠"
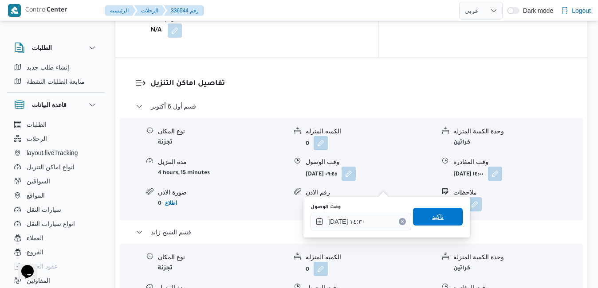
click at [432, 217] on span "تاكيد" at bounding box center [438, 217] width 12 height 11
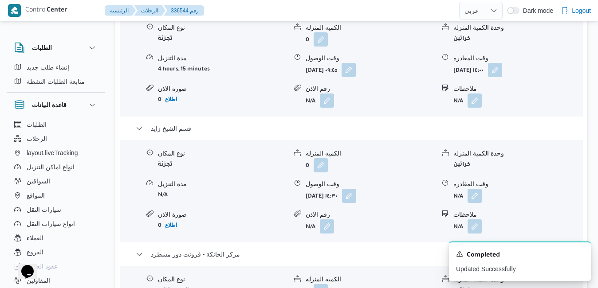
scroll to position [958, 0]
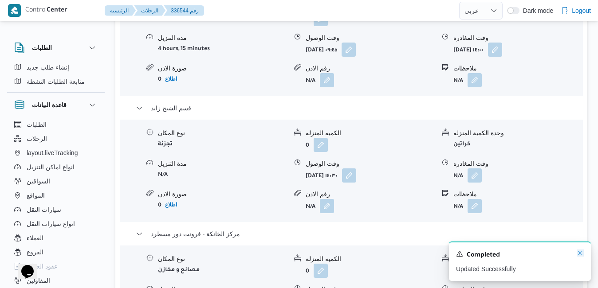
click at [582, 251] on icon "Dismiss toast" at bounding box center [580, 253] width 7 height 7
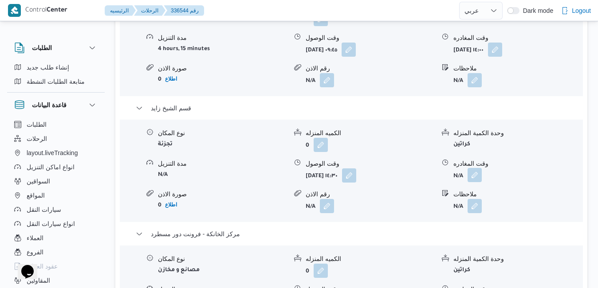
click at [474, 168] on button "button" at bounding box center [475, 175] width 14 height 14
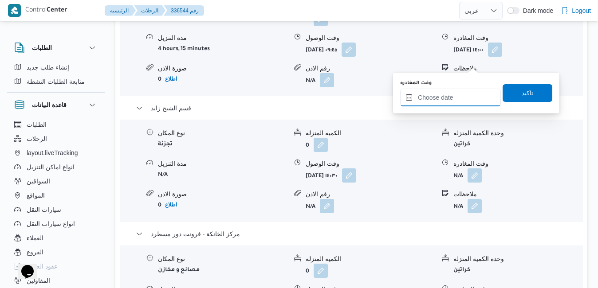
click at [450, 97] on input "وقت المغادره" at bounding box center [450, 98] width 101 height 18
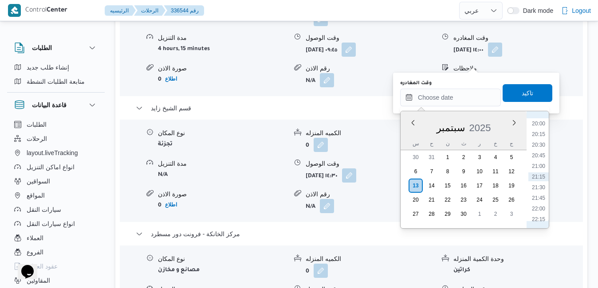
scroll to position [761, 0]
click at [540, 181] on li "19:15" at bounding box center [538, 181] width 20 height 9
type input "[DATE] ١٩:١٥"
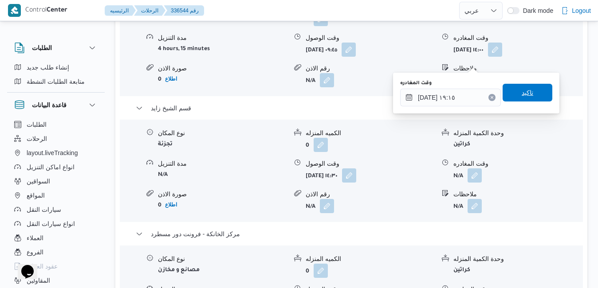
click at [528, 91] on span "تاكيد" at bounding box center [528, 93] width 50 height 18
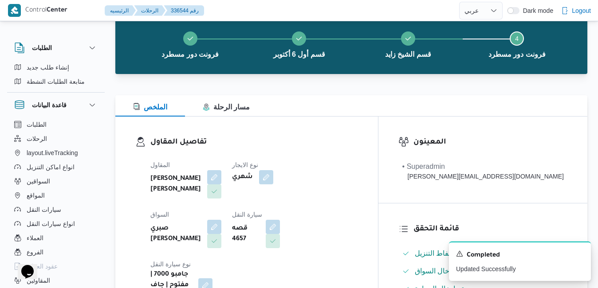
scroll to position [0, 0]
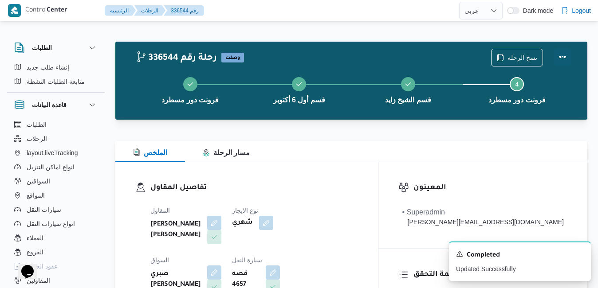
click at [563, 57] on button "Actions" at bounding box center [563, 57] width 18 height 18
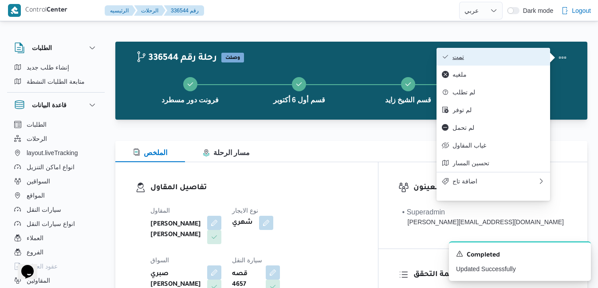
click at [524, 59] on span "تمت" at bounding box center [499, 56] width 92 height 7
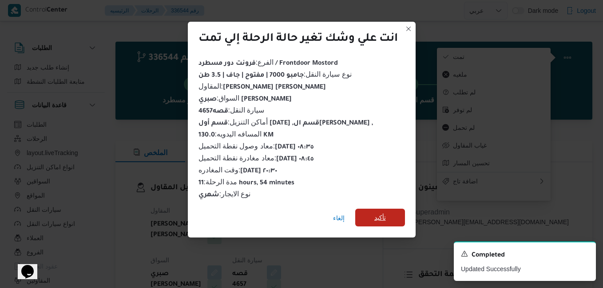
click at [385, 216] on span "تأكيد" at bounding box center [380, 218] width 12 height 11
